Goal: Communication & Community: Answer question/provide support

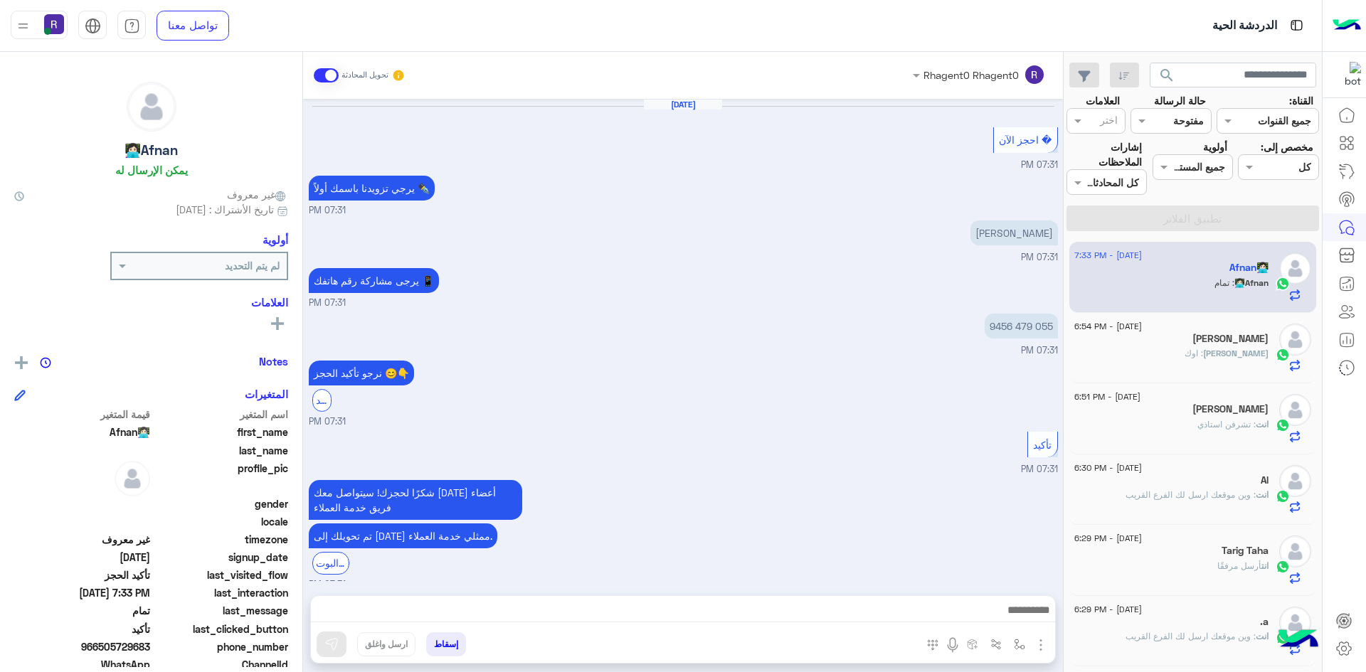
scroll to position [554, 0]
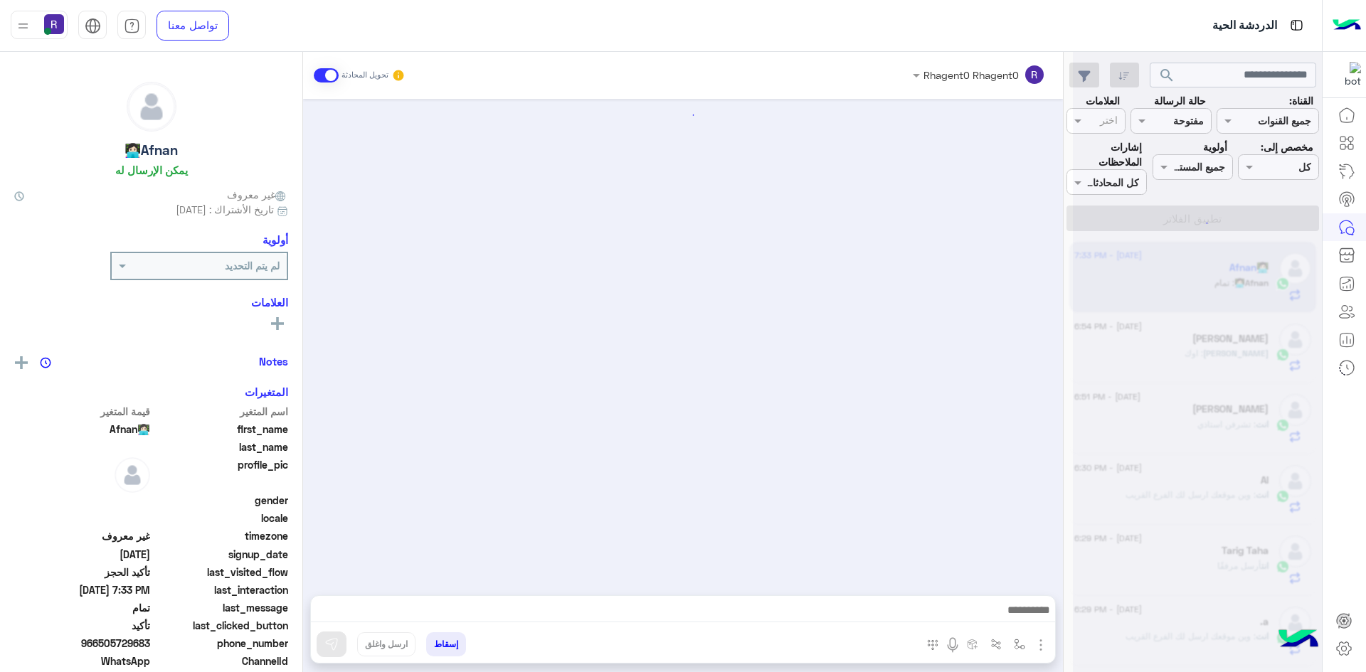
scroll to position [554, 0]
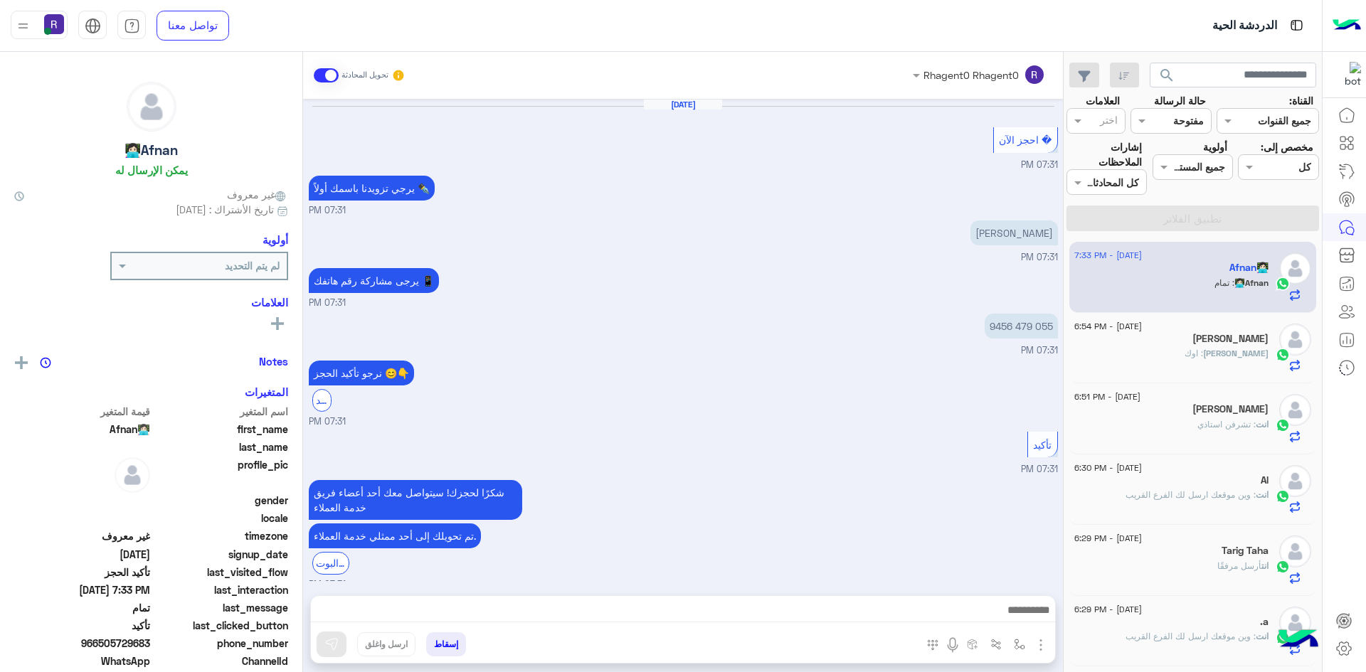
scroll to position [554, 0]
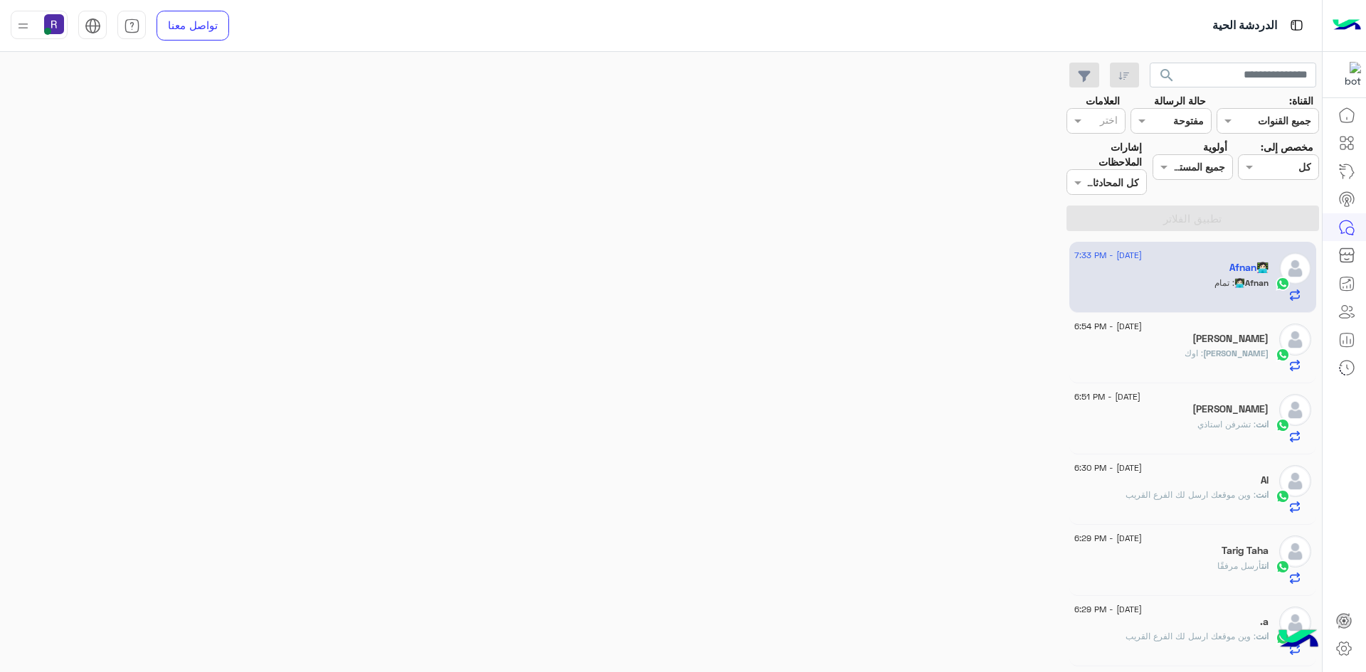
scroll to position [554, 0]
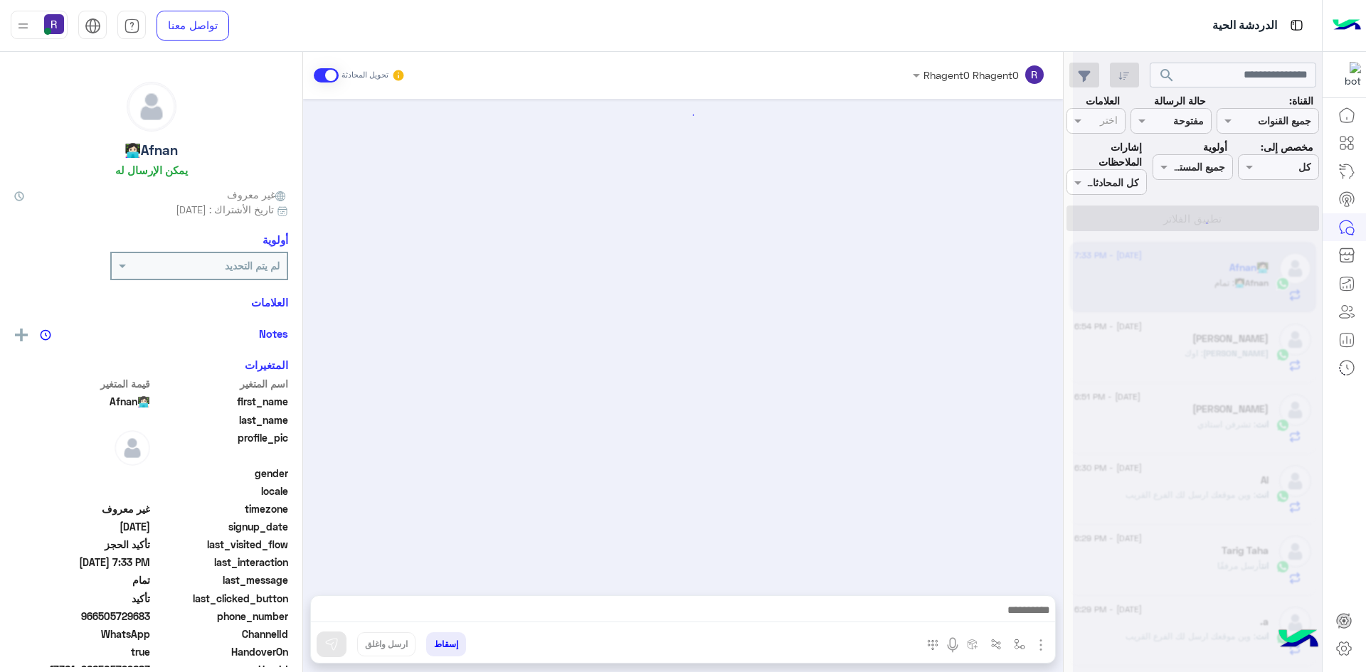
scroll to position [554, 0]
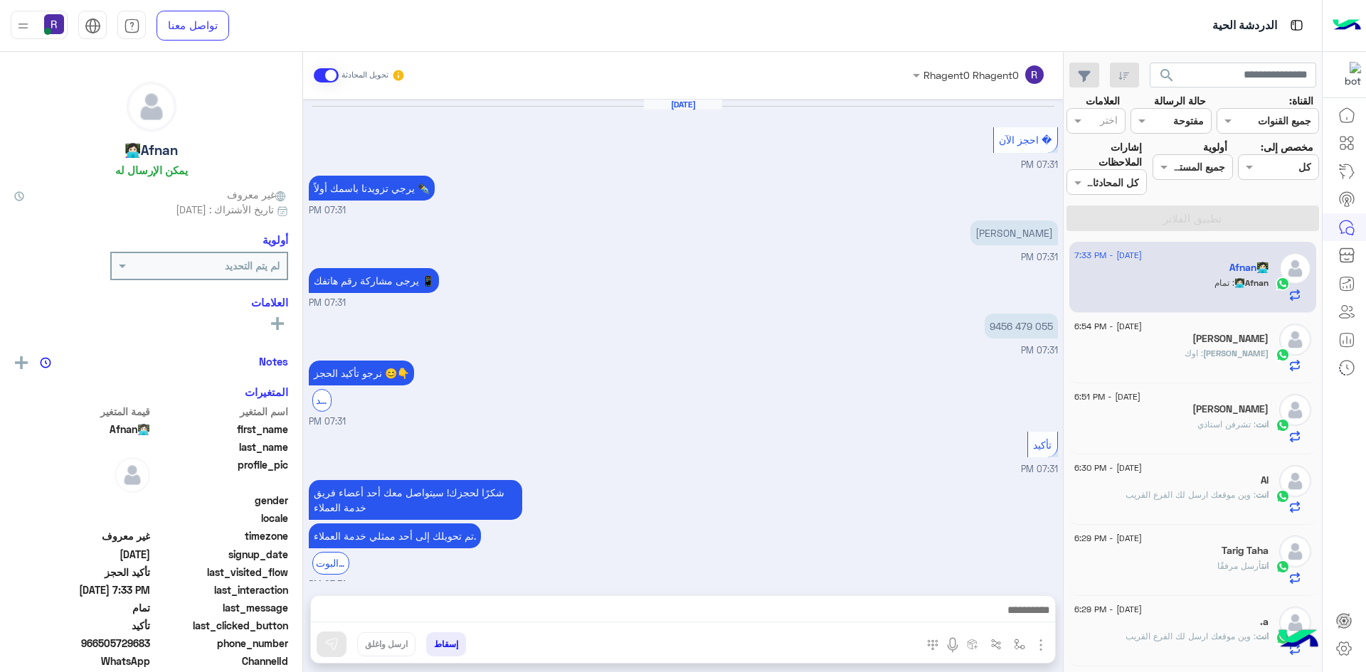
scroll to position [554, 0]
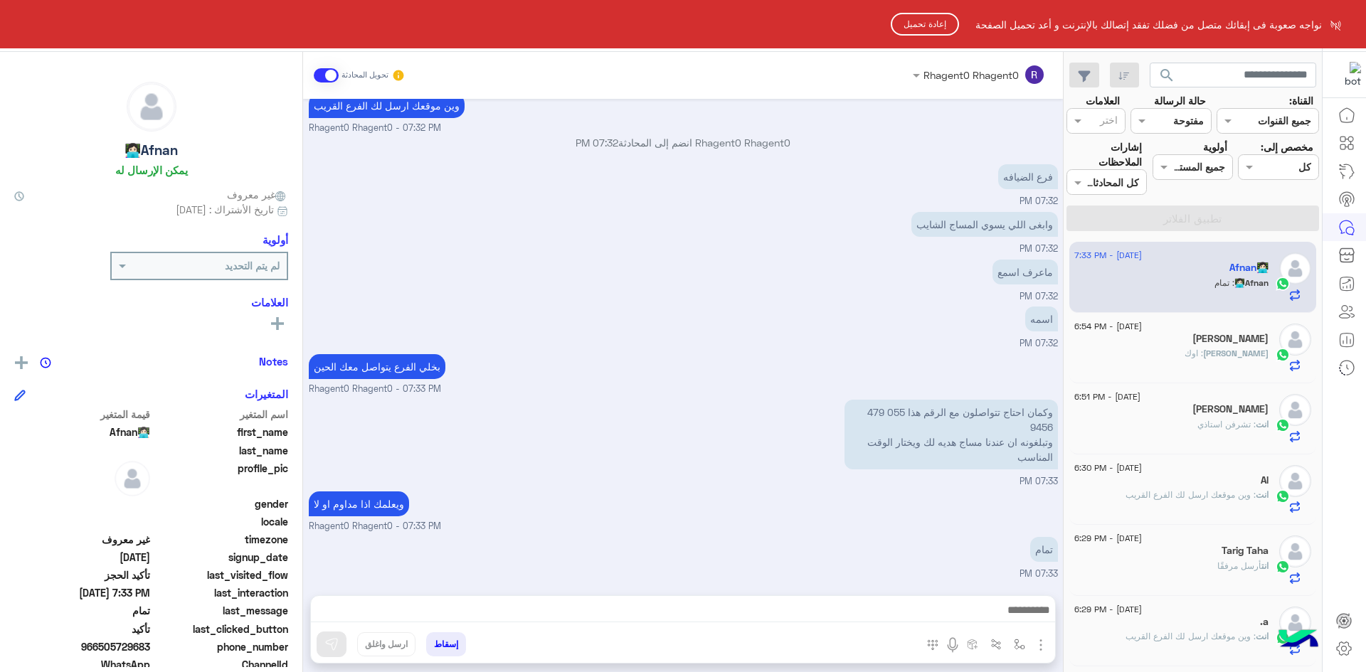
click at [929, 26] on button "إعادة تحميل" at bounding box center [925, 24] width 68 height 23
